Goal: Task Accomplishment & Management: Complete application form

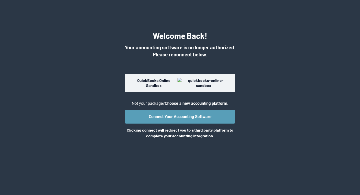
click at [188, 83] on img at bounding box center [204, 83] width 52 height 10
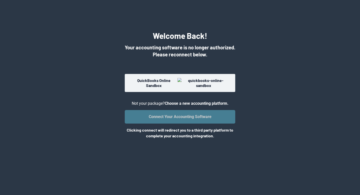
click at [202, 115] on button "Connect Your Accounting Software" at bounding box center [180, 117] width 111 height 14
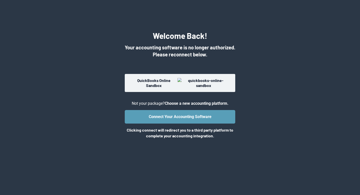
click at [188, 85] on img at bounding box center [204, 83] width 52 height 10
click at [165, 34] on h1 "Welcome Back!" at bounding box center [180, 35] width 55 height 11
